Goal: Find specific page/section: Find specific page/section

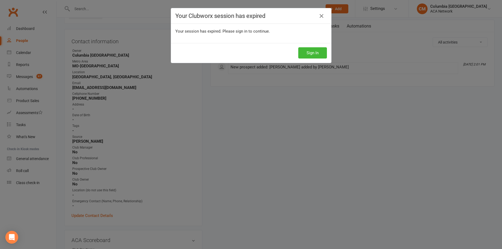
drag, startPoint x: 322, startPoint y: 16, endPoint x: 304, endPoint y: 14, distance: 17.8
click at [321, 16] on icon at bounding box center [321, 16] width 6 height 6
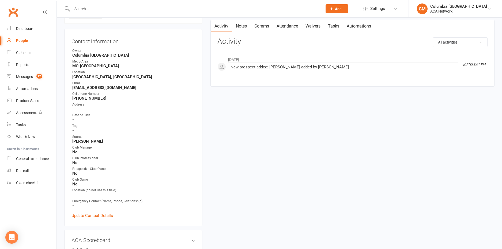
click at [190, 9] on input "text" at bounding box center [194, 8] width 248 height 7
type input "[PERSON_NAME]"
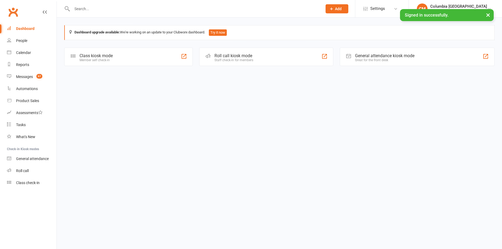
click at [162, 9] on input "text" at bounding box center [194, 8] width 248 height 7
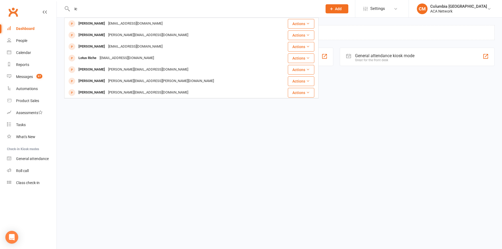
type input "i"
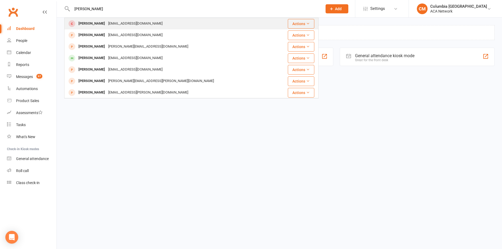
type input "[PERSON_NAME]"
click at [93, 21] on div "[PERSON_NAME]" at bounding box center [92, 24] width 30 height 8
